Goal: Task Accomplishment & Management: Manage account settings

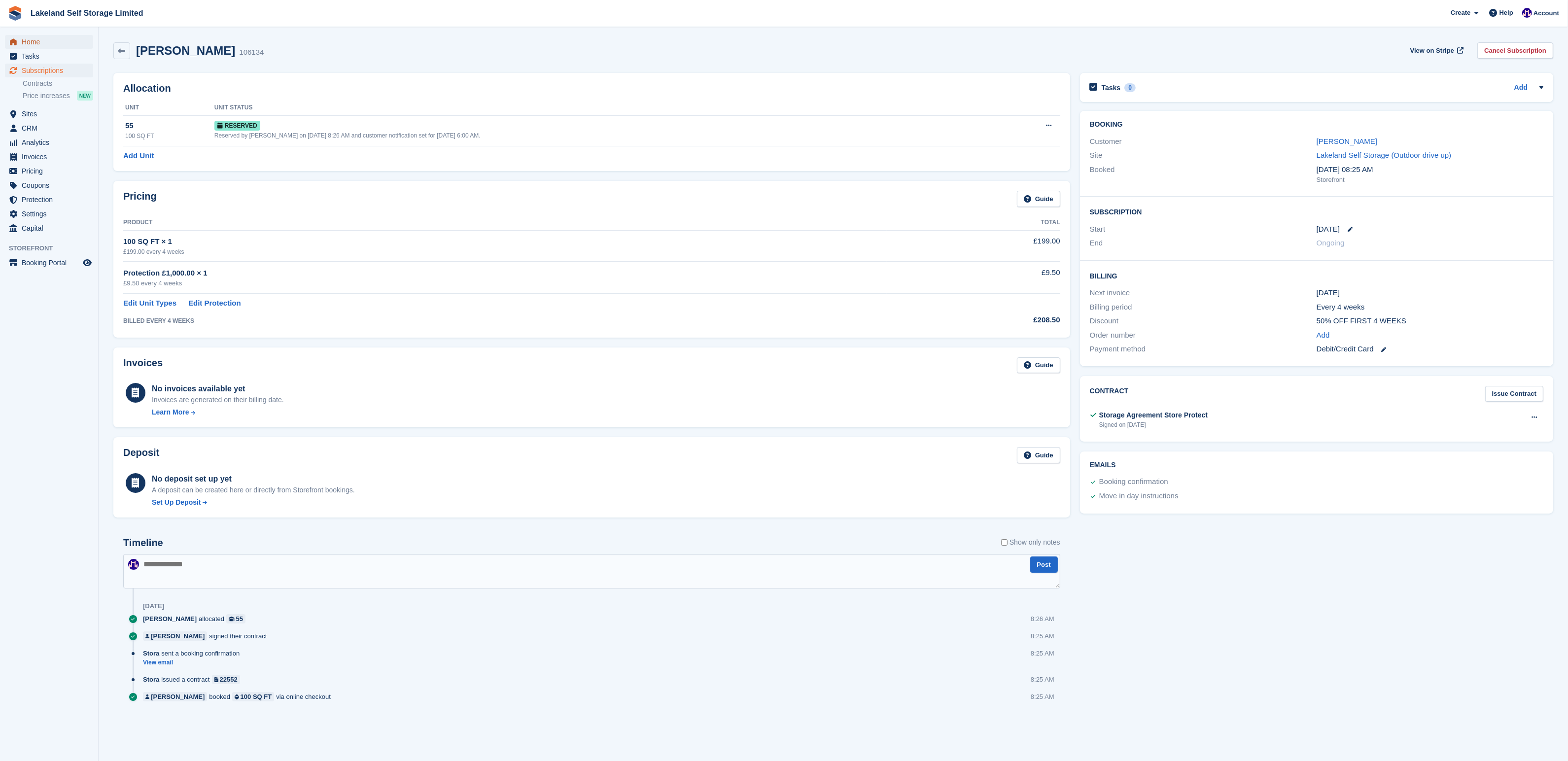
click at [32, 42] on span "Home" at bounding box center [51, 42] width 59 height 14
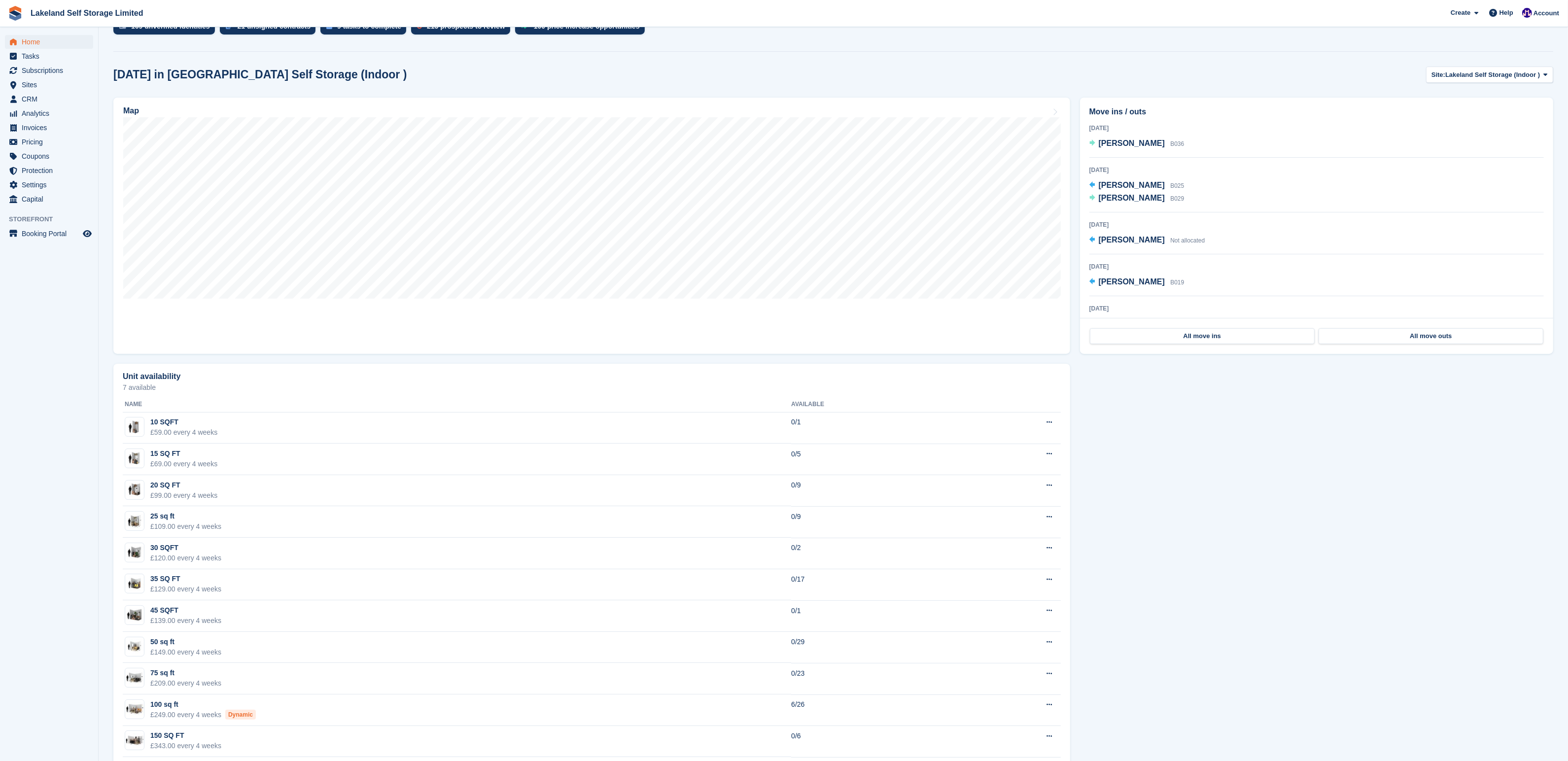
scroll to position [323, 0]
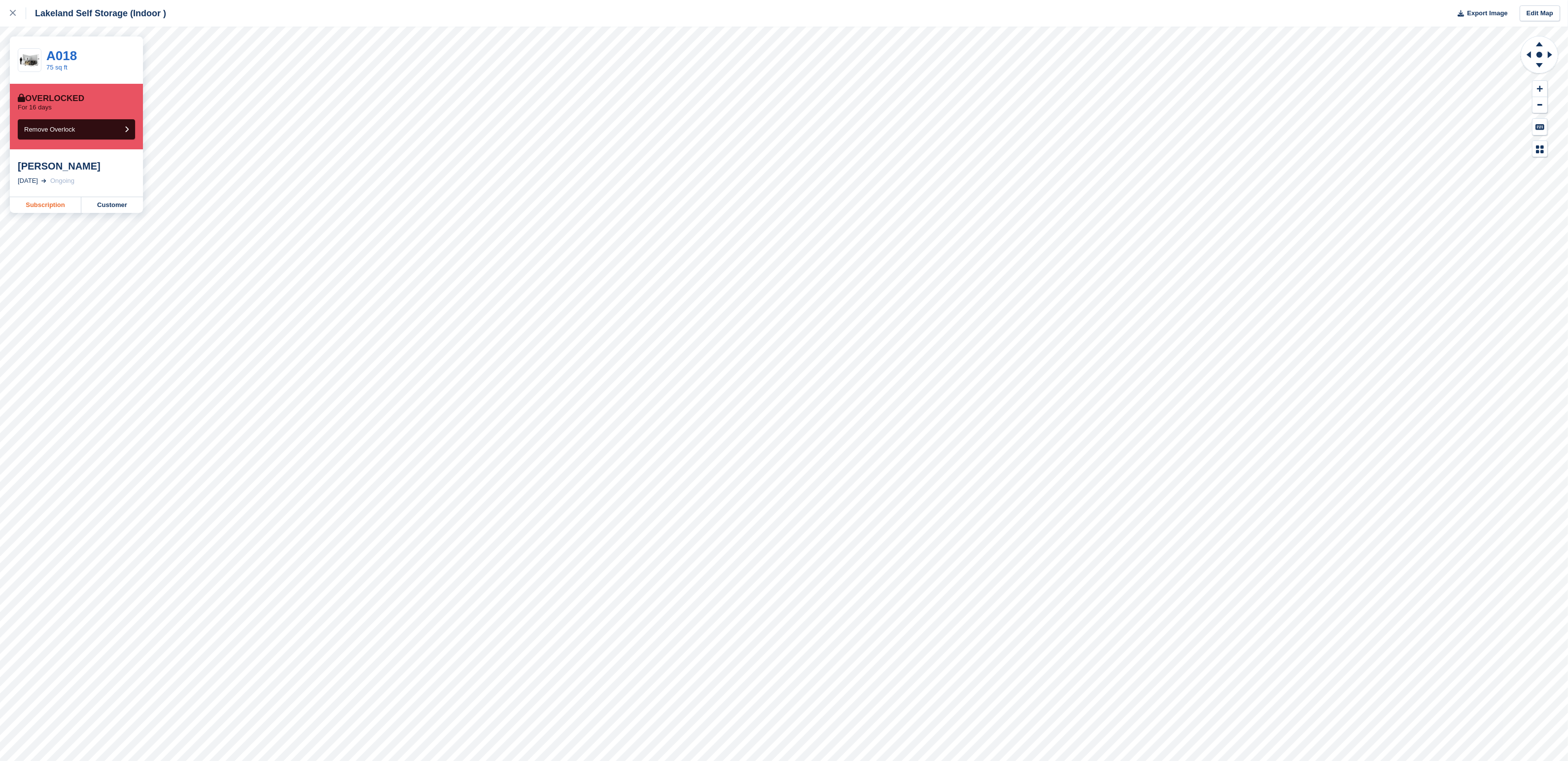
click at [53, 199] on link "Subscription" at bounding box center [45, 205] width 71 height 16
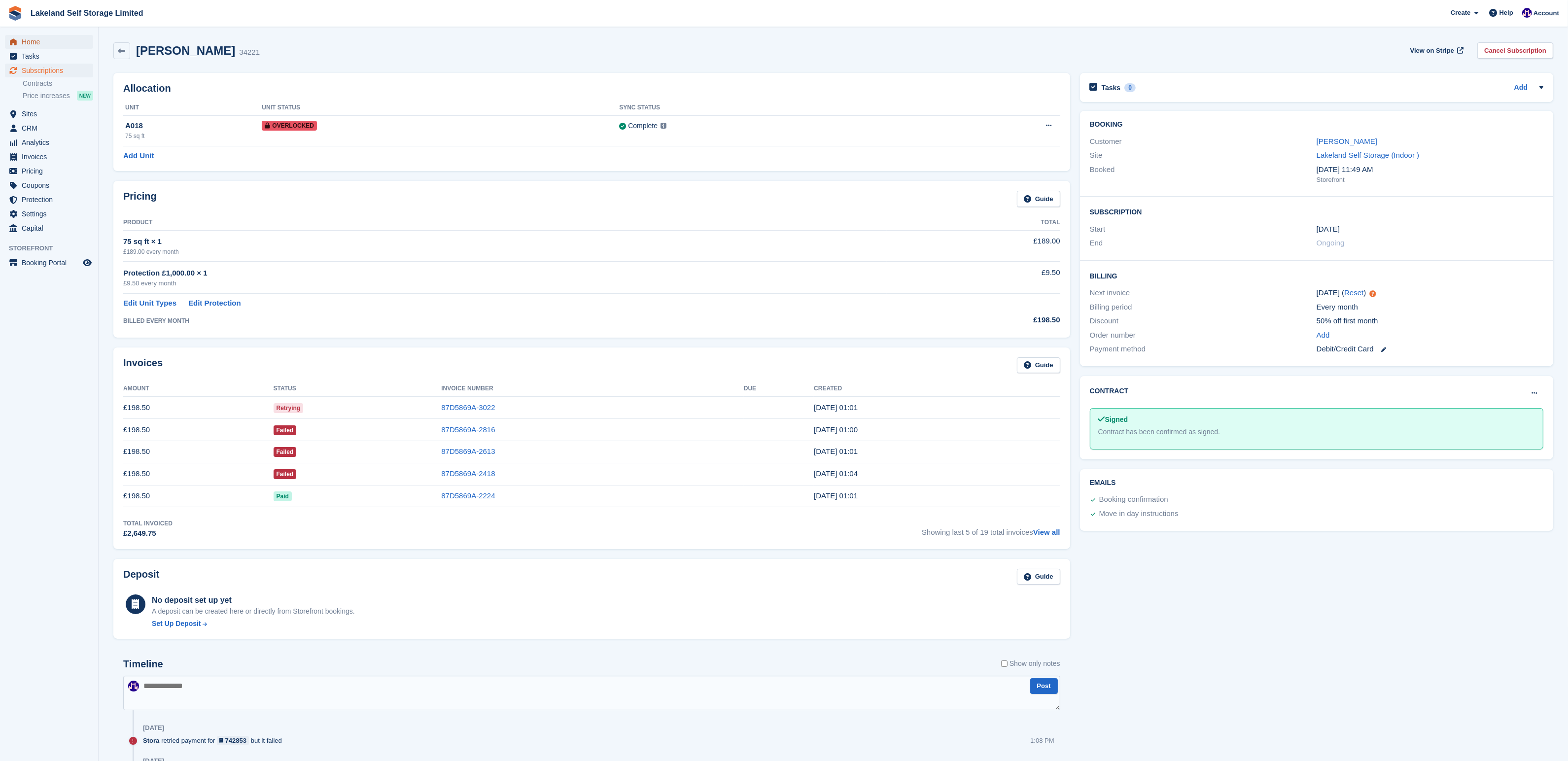
click at [42, 44] on span "Home" at bounding box center [51, 42] width 59 height 14
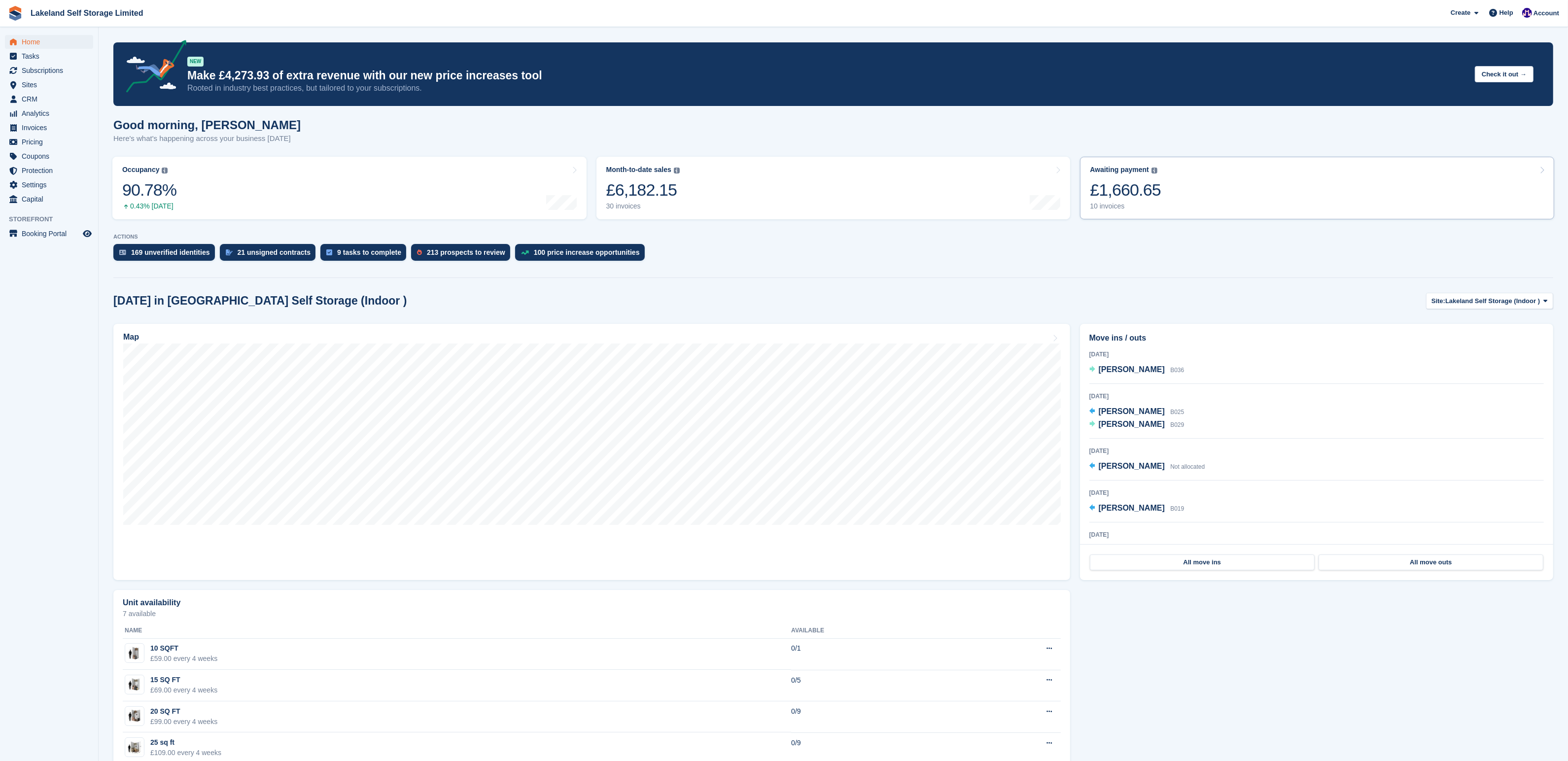
click at [1231, 185] on link "Awaiting payment The total outstanding balance on all open invoices. £1,660.65 …" at bounding box center [1317, 188] width 474 height 63
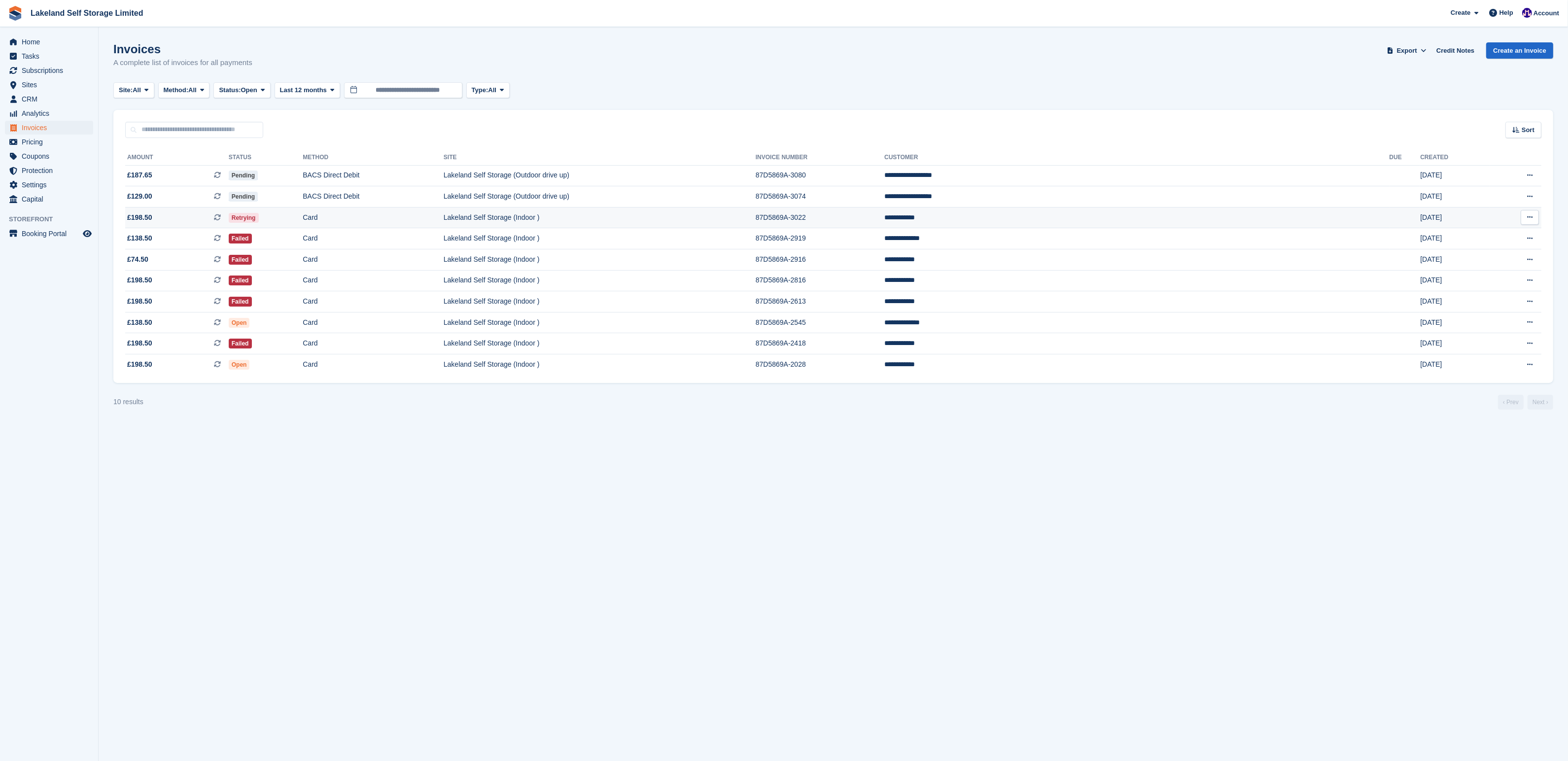
click at [1162, 213] on td "**********" at bounding box center [1136, 217] width 505 height 21
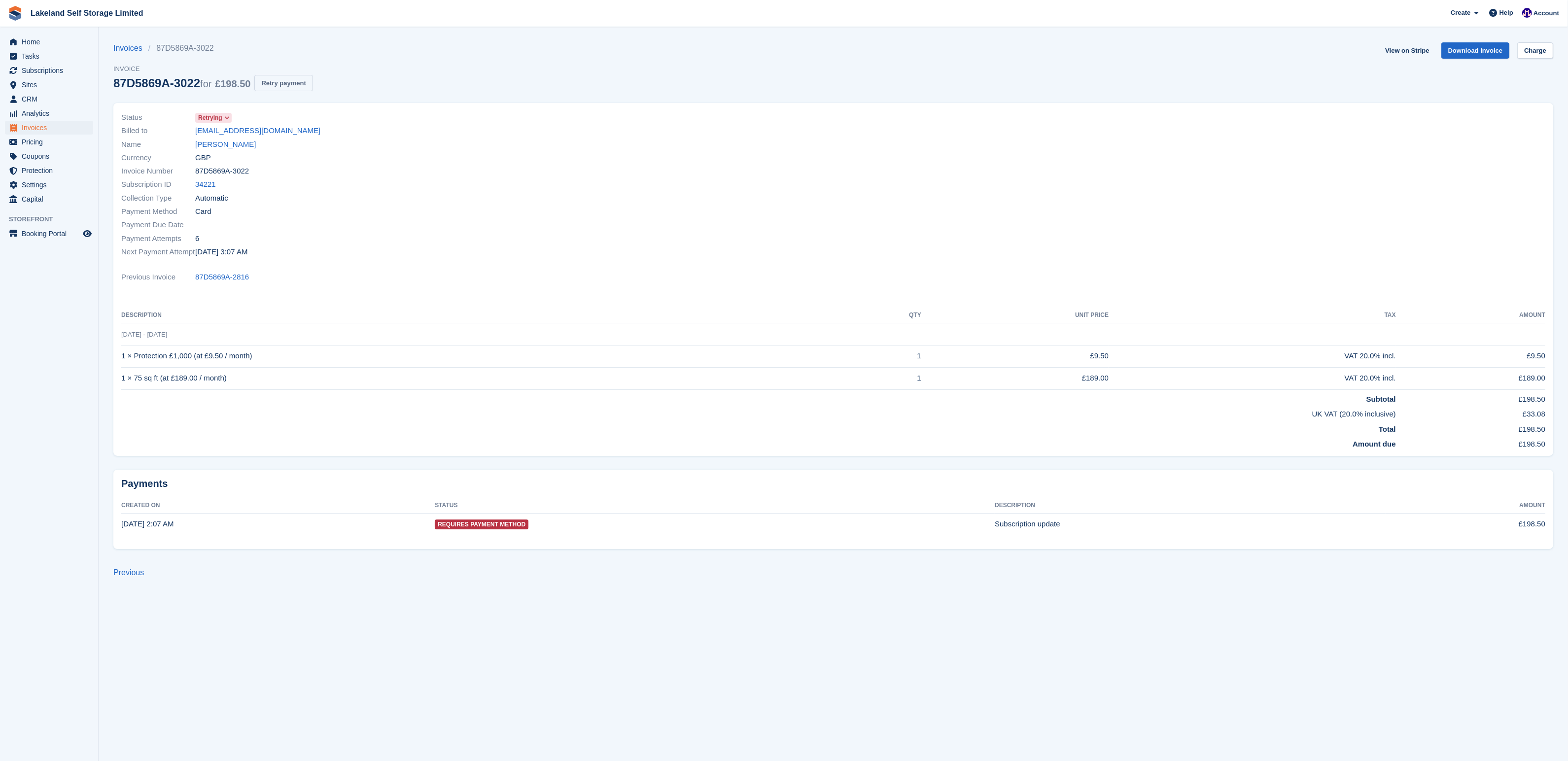
click at [294, 85] on button "Retry payment" at bounding box center [283, 83] width 58 height 16
